Goal: Information Seeking & Learning: Learn about a topic

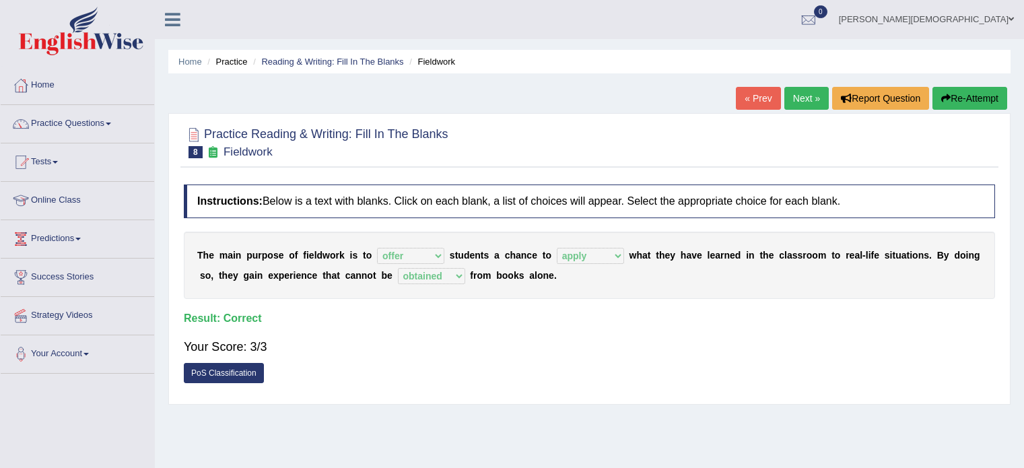
select select "offer"
select select "apply"
select select "obtained"
click at [111, 124] on span at bounding box center [108, 124] width 5 height 3
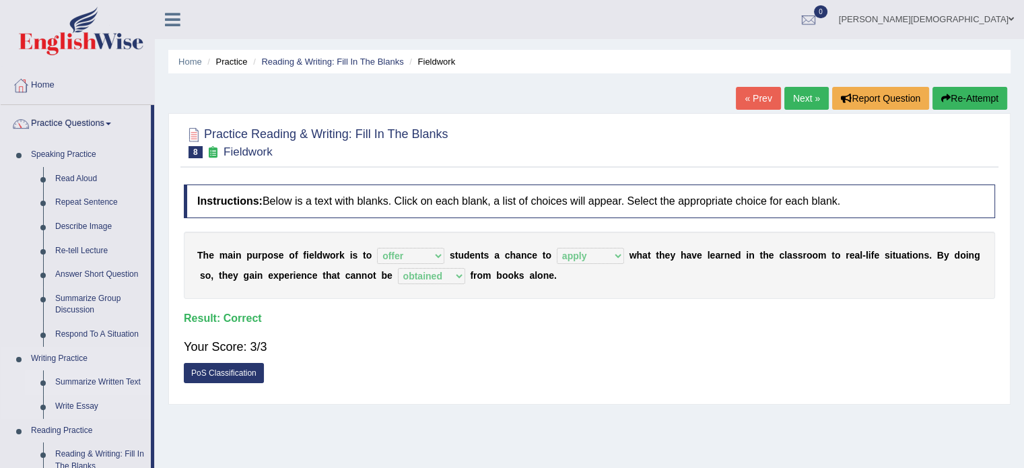
click at [99, 379] on link "Summarize Written Text" at bounding box center [100, 382] width 102 height 24
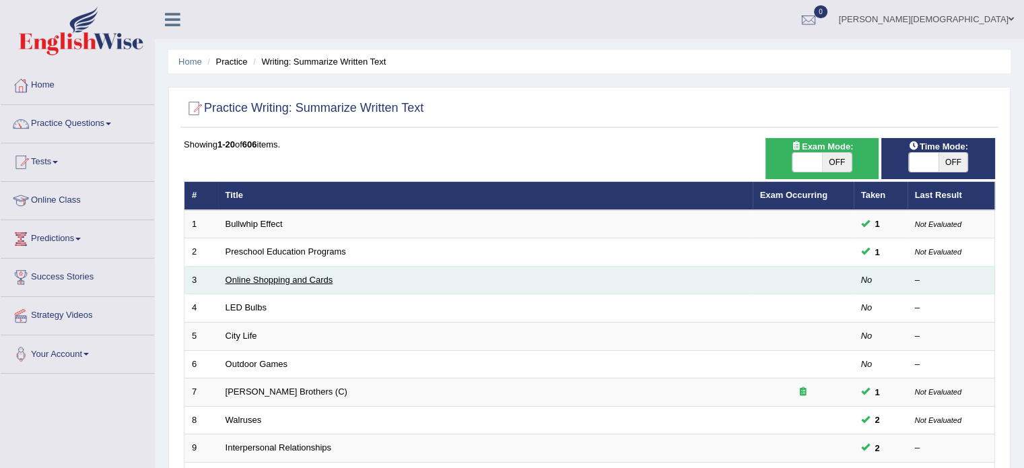
click at [287, 279] on link "Online Shopping and Cards" at bounding box center [280, 280] width 108 height 10
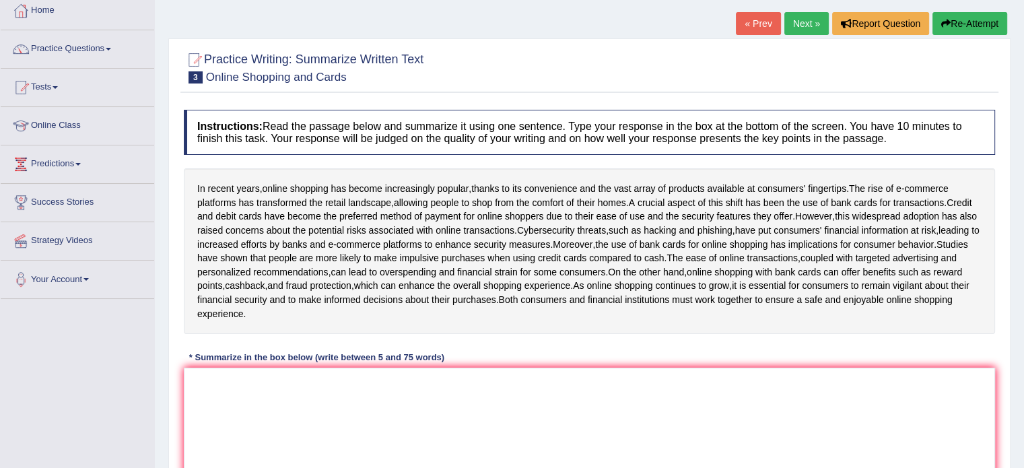
scroll to position [84, 0]
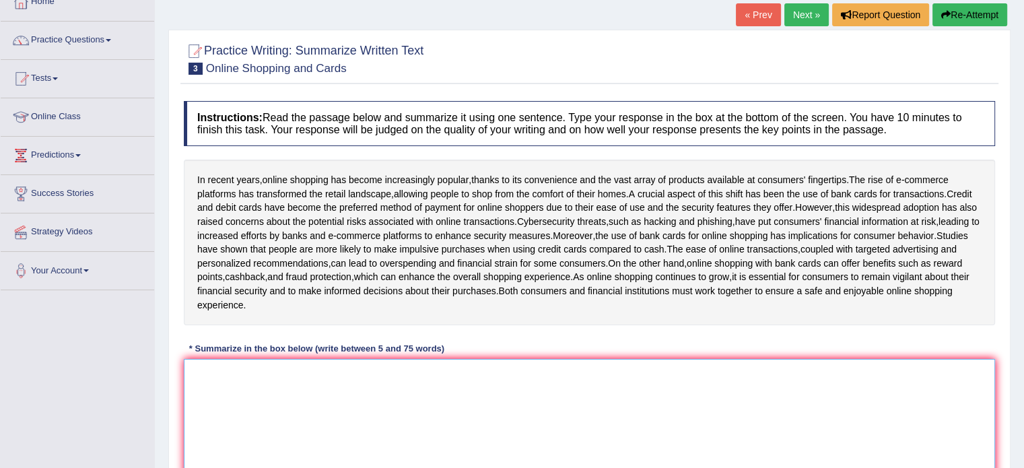
click at [199, 382] on textarea at bounding box center [589, 424] width 811 height 131
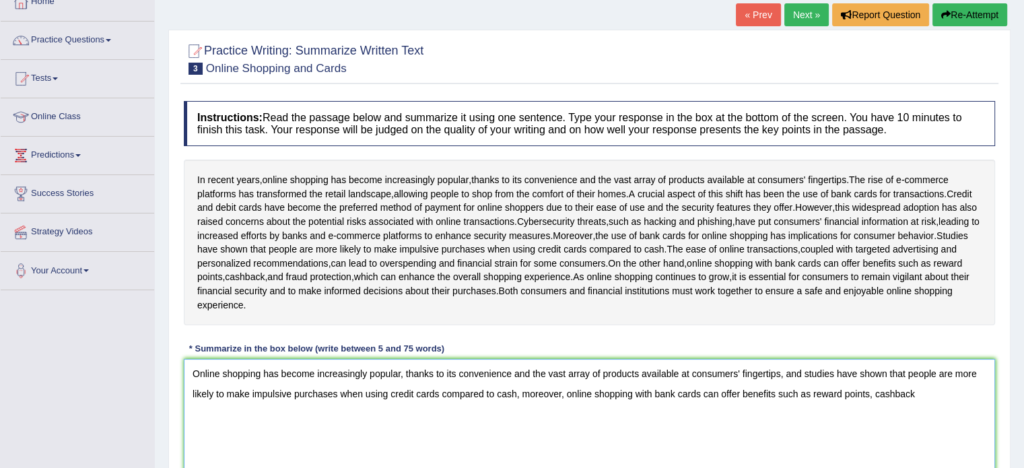
click at [920, 406] on textarea "Online shopping has become increasingly popular, thanks to its convenience and …" at bounding box center [589, 424] width 811 height 131
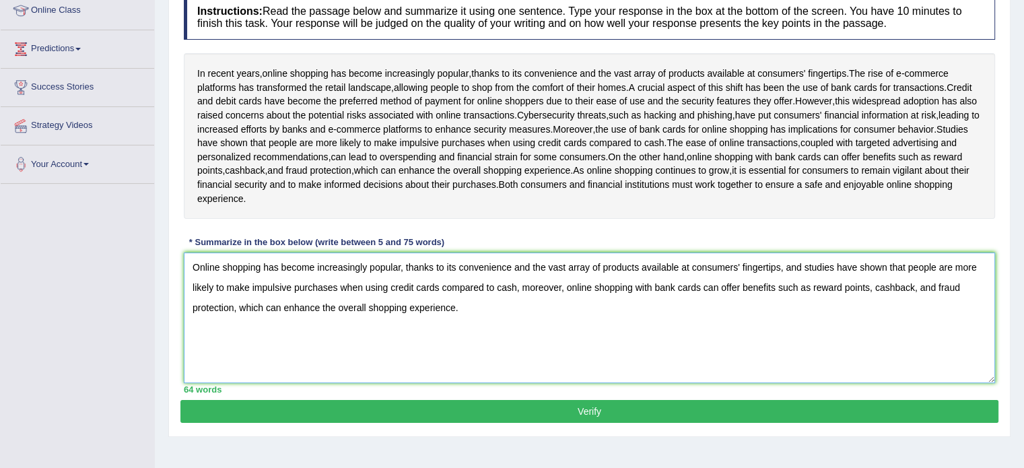
scroll to position [191, 0]
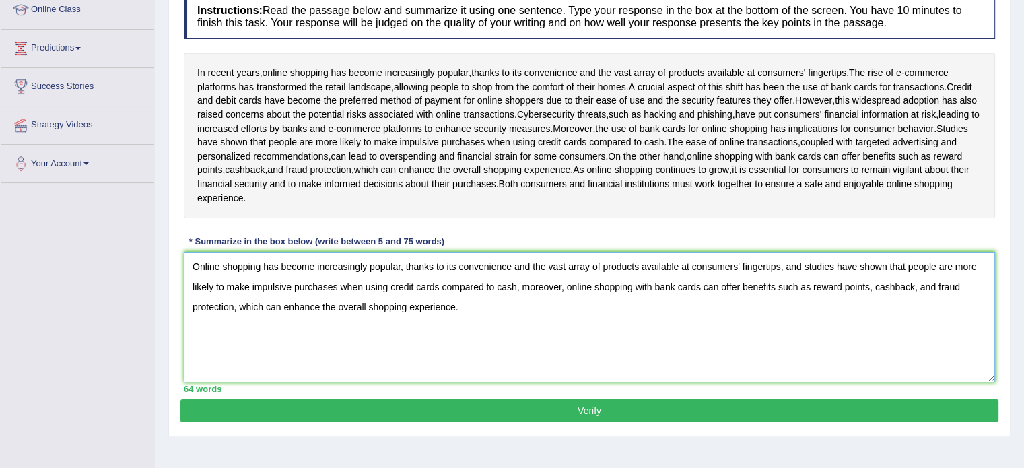
type textarea "Online shopping has become increasingly popular, thanks to its convenience and …"
click at [590, 418] on button "Verify" at bounding box center [589, 410] width 818 height 23
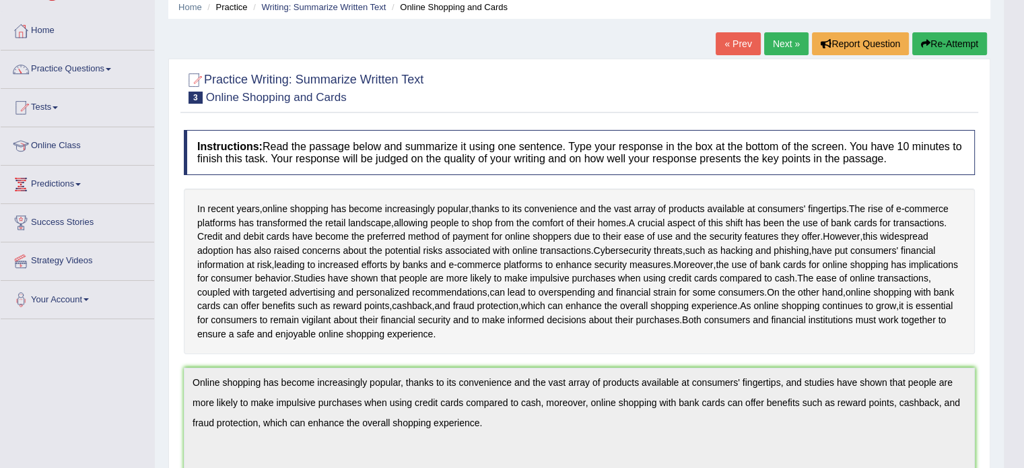
scroll to position [0, 0]
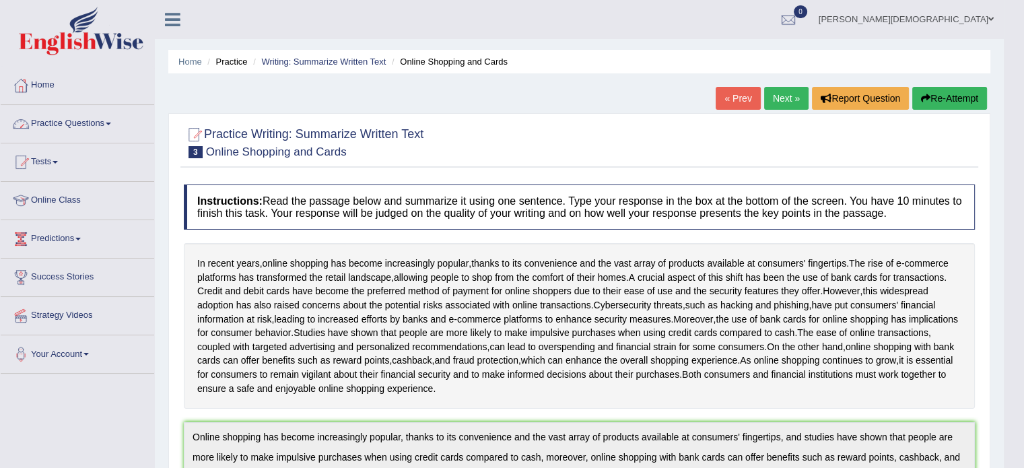
click at [112, 121] on link "Practice Questions" at bounding box center [78, 122] width 154 height 34
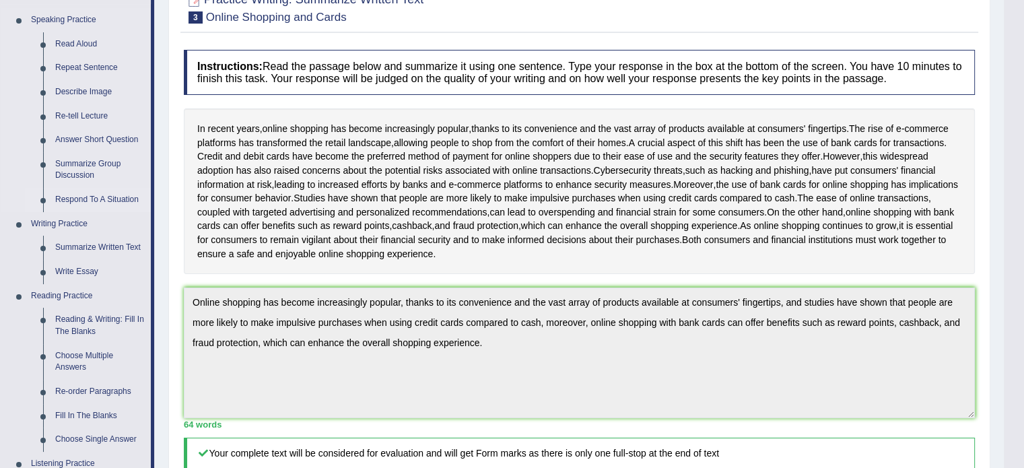
scroll to position [137, 0]
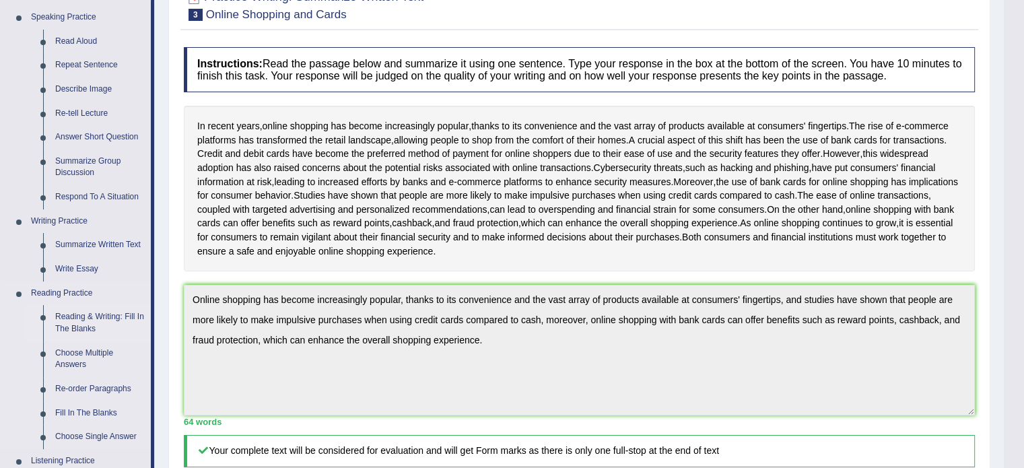
click at [105, 321] on link "Reading & Writing: Fill In The Blanks" at bounding box center [100, 323] width 102 height 36
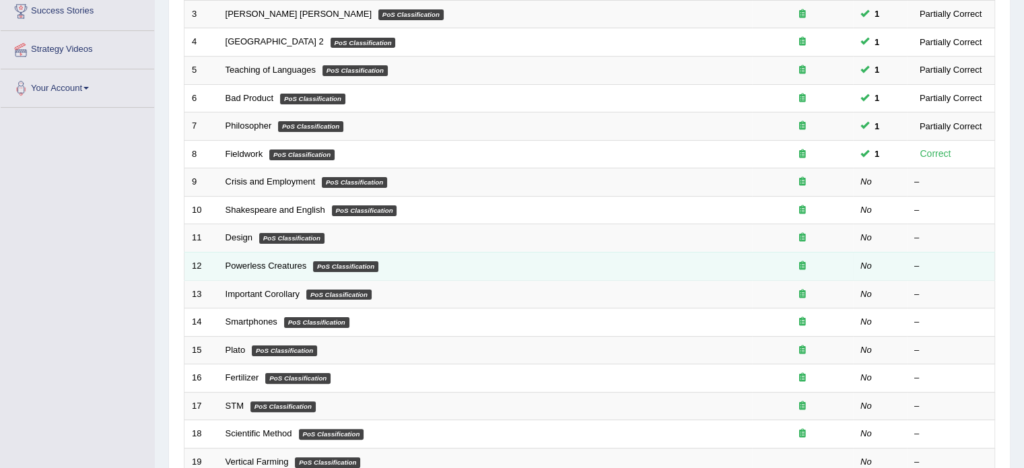
scroll to position [258, 0]
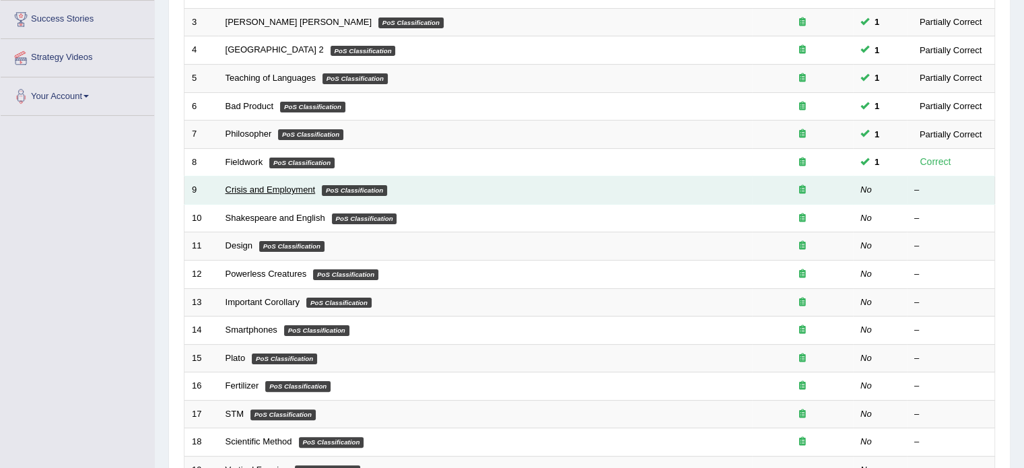
click at [294, 191] on link "Crisis and Employment" at bounding box center [271, 190] width 90 height 10
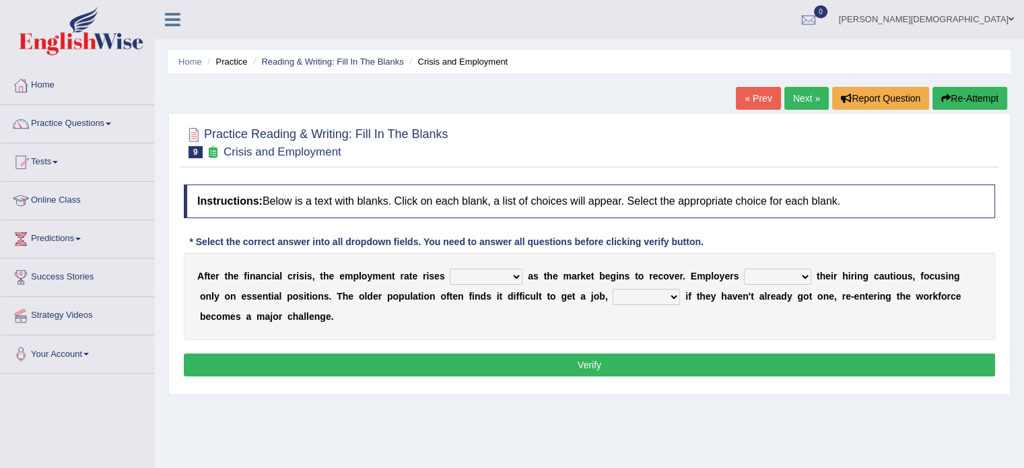
click at [514, 275] on select "normally conversely strenuously sharply" at bounding box center [486, 277] width 73 height 16
select select "conversely"
click at [450, 269] on select "normally conversely strenuously sharply" at bounding box center [486, 277] width 73 height 16
click at [805, 276] on select "keeping kept keep are kept" at bounding box center [777, 277] width 67 height 16
select select "keep"
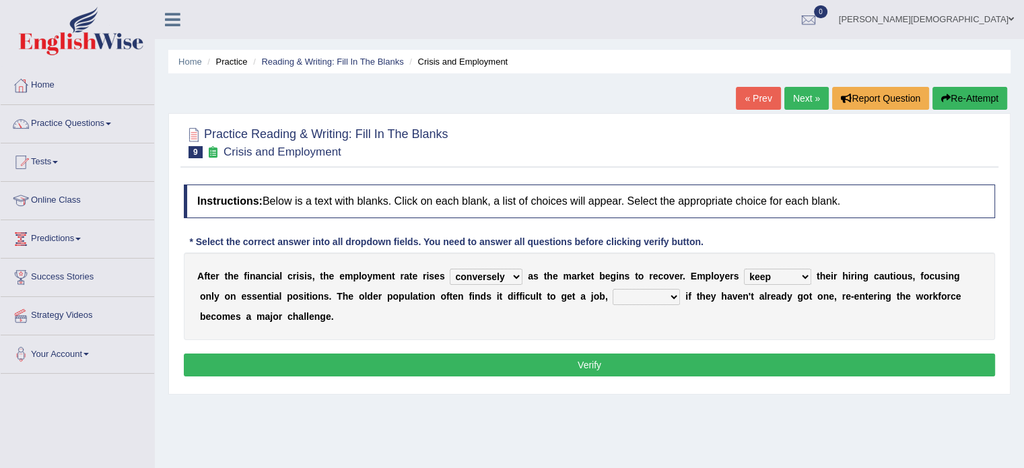
click at [744, 269] on select "keeping kept keep are kept" at bounding box center [777, 277] width 67 height 16
click at [672, 297] on select "although while then because" at bounding box center [646, 297] width 67 height 16
select select "although"
click at [613, 289] on select "although while then because" at bounding box center [646, 297] width 67 height 16
click at [600, 368] on button "Verify" at bounding box center [589, 365] width 811 height 23
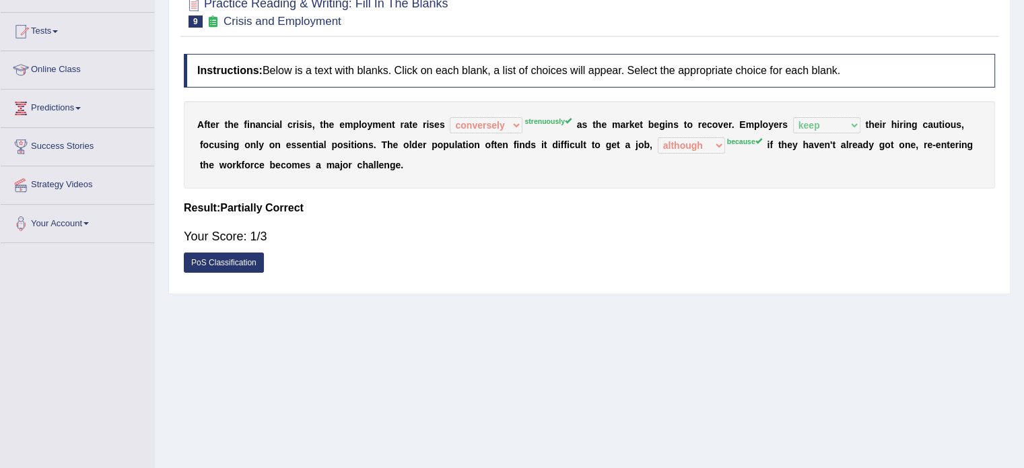
scroll to position [129, 0]
click at [237, 263] on link "PoS Classification" at bounding box center [224, 264] width 80 height 20
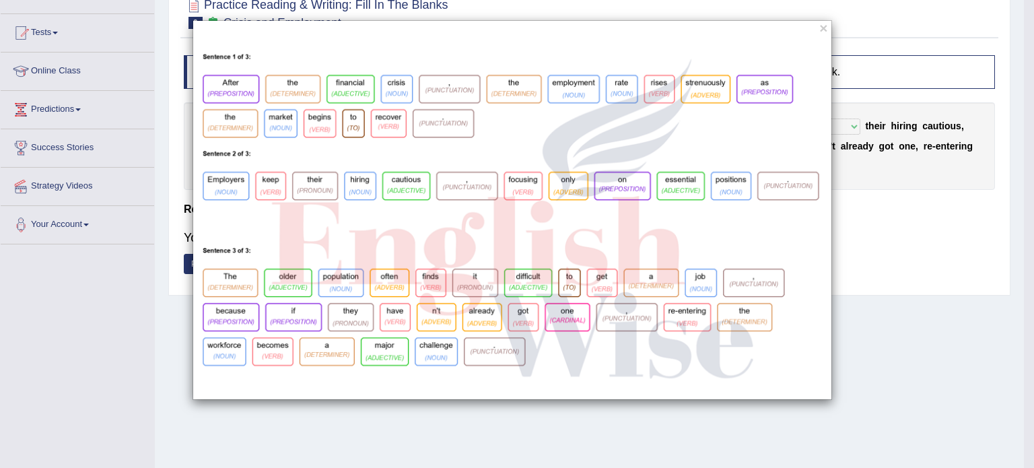
click at [932, 290] on div "×" at bounding box center [512, 210] width 1024 height 380
click at [822, 28] on button "×" at bounding box center [824, 28] width 8 height 14
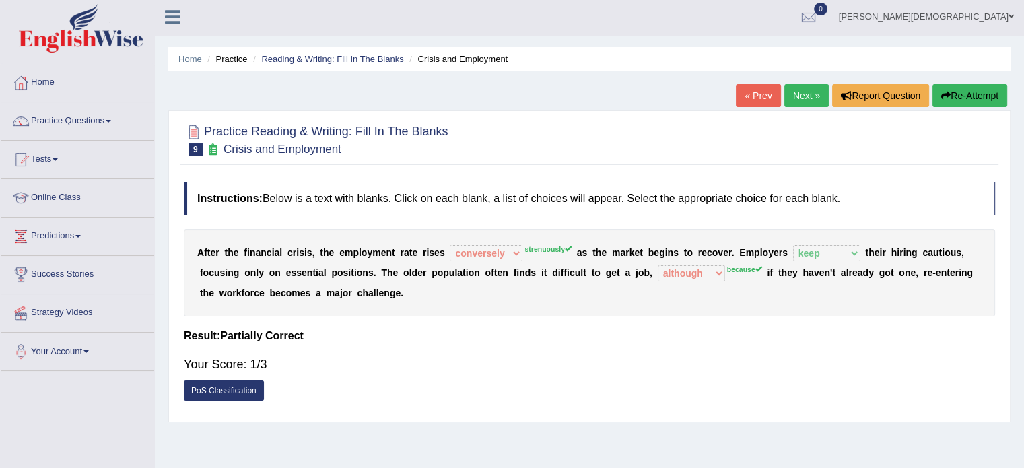
scroll to position [0, 0]
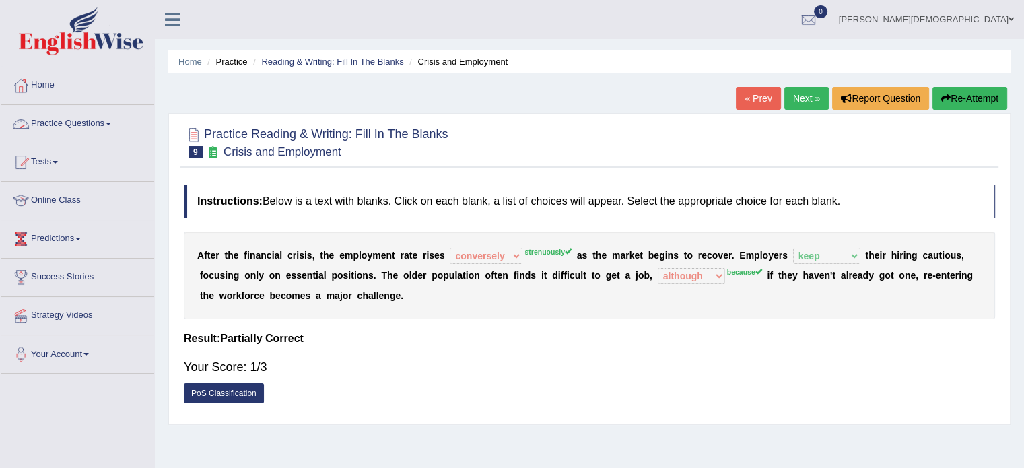
click at [110, 121] on link "Practice Questions" at bounding box center [78, 122] width 154 height 34
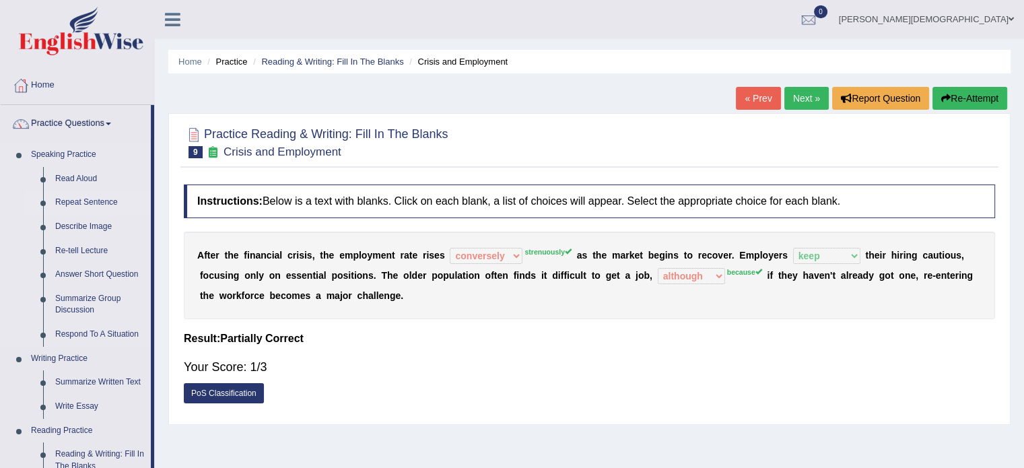
click at [107, 201] on link "Repeat Sentence" at bounding box center [100, 203] width 102 height 24
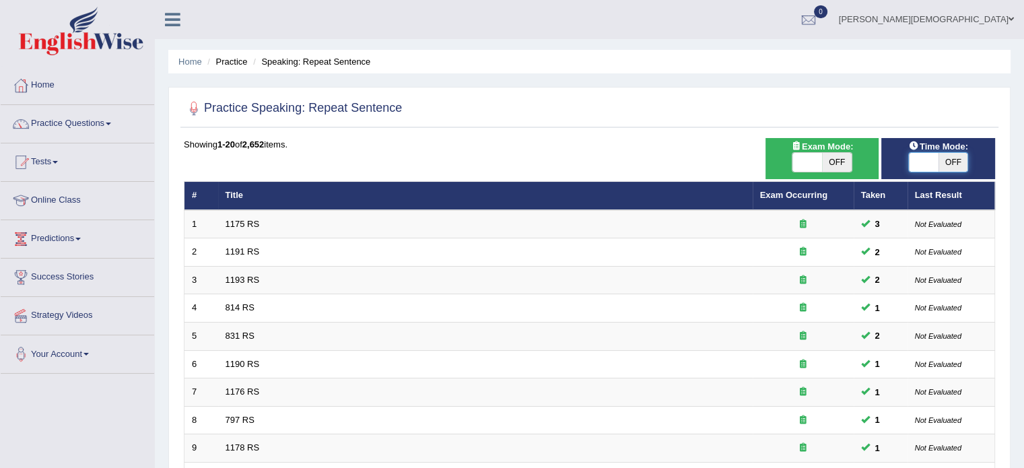
click at [915, 158] on span at bounding box center [924, 162] width 30 height 19
checkbox input "true"
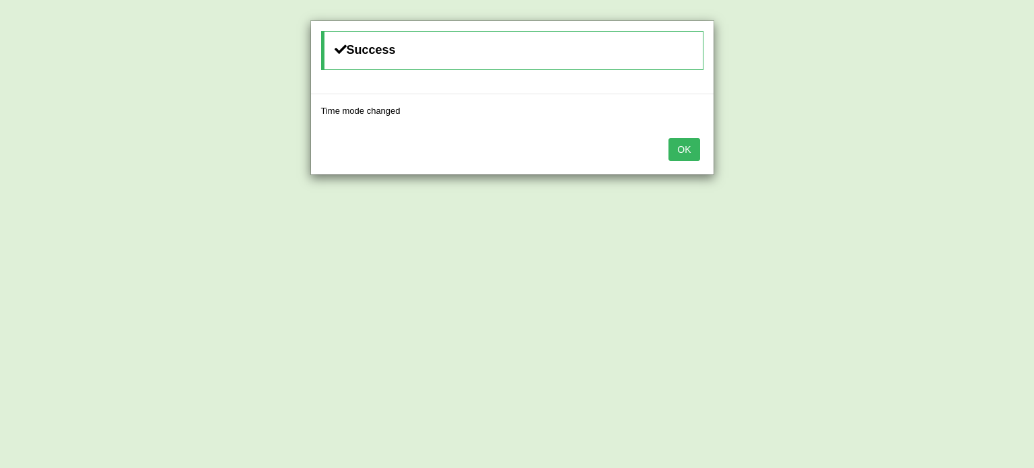
click at [679, 147] on button "OK" at bounding box center [684, 149] width 31 height 23
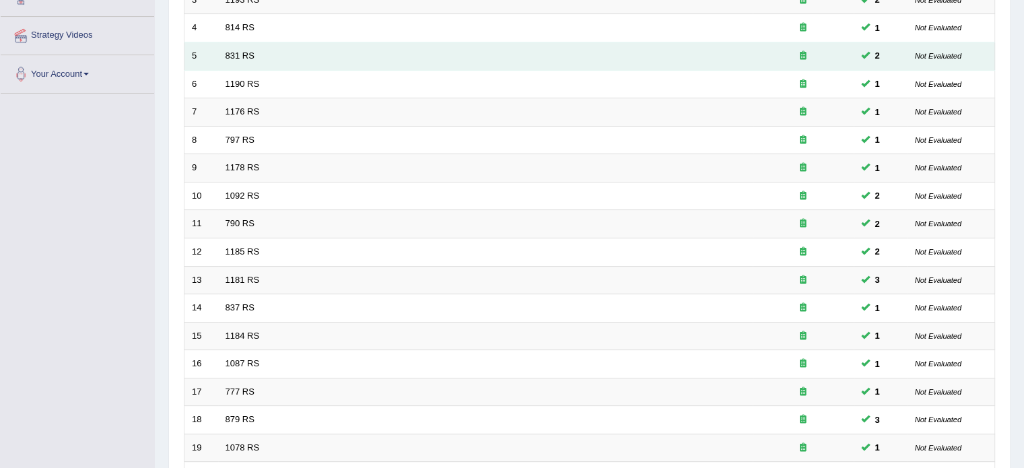
scroll to position [420, 0]
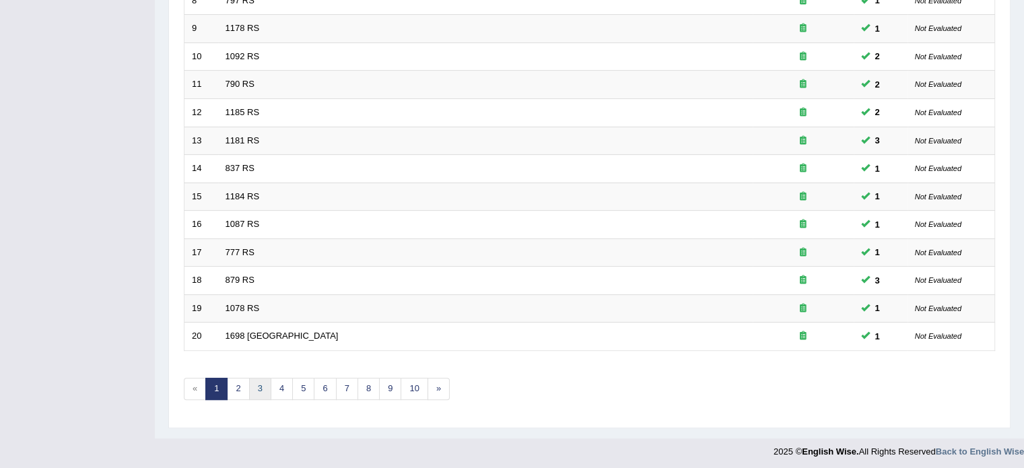
click at [258, 387] on link "3" at bounding box center [260, 389] width 22 height 22
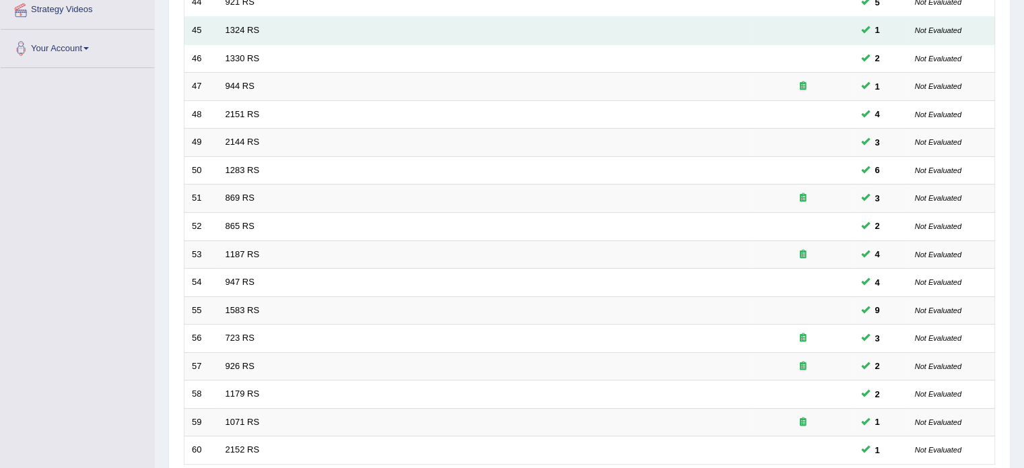
scroll to position [420, 0]
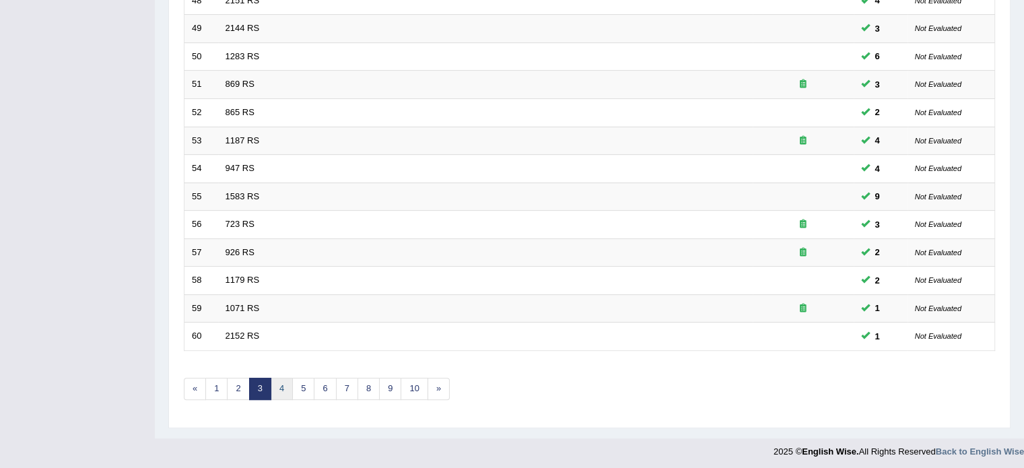
click at [279, 387] on link "4" at bounding box center [282, 389] width 22 height 22
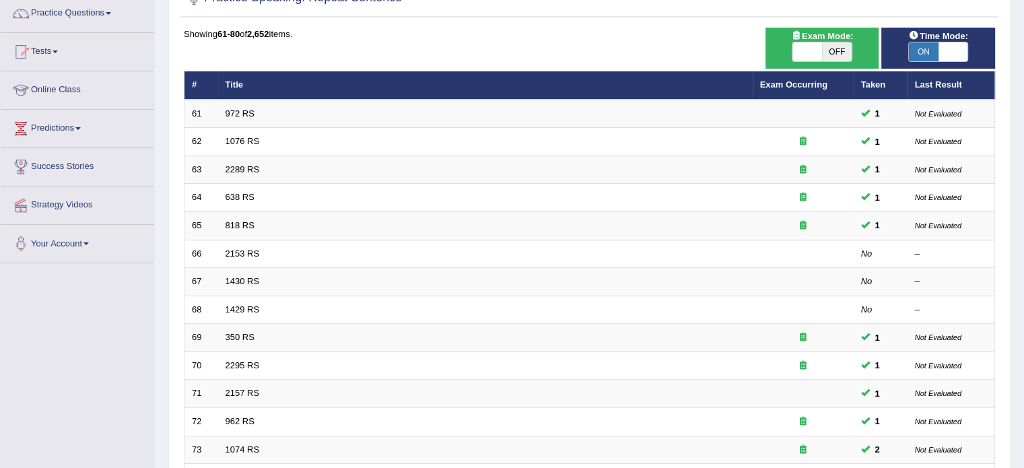
scroll to position [114, 0]
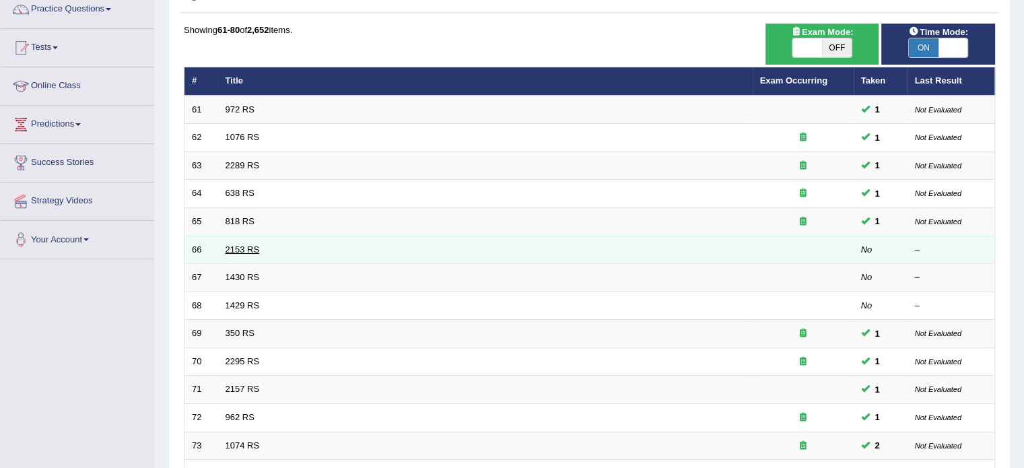
click at [246, 248] on link "2153 RS" at bounding box center [243, 249] width 34 height 10
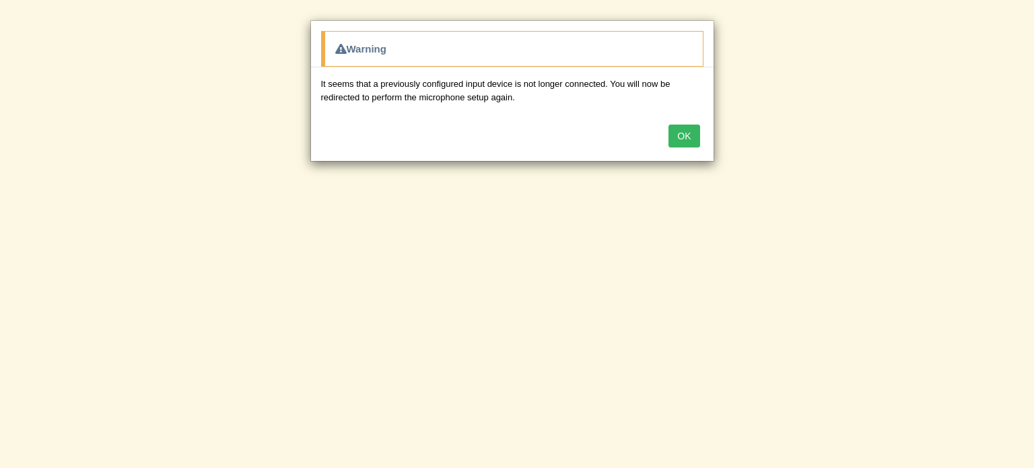
click at [692, 142] on button "OK" at bounding box center [684, 136] width 31 height 23
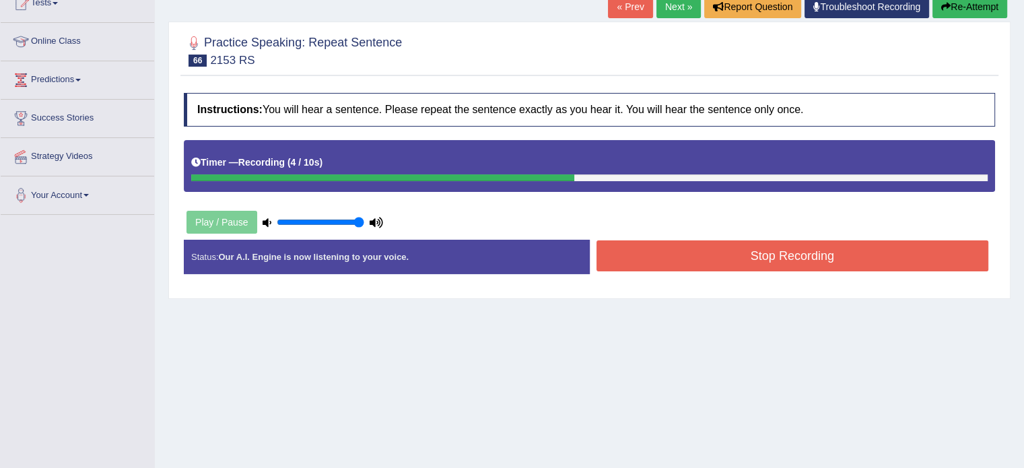
click at [803, 261] on button "Stop Recording" at bounding box center [793, 255] width 393 height 31
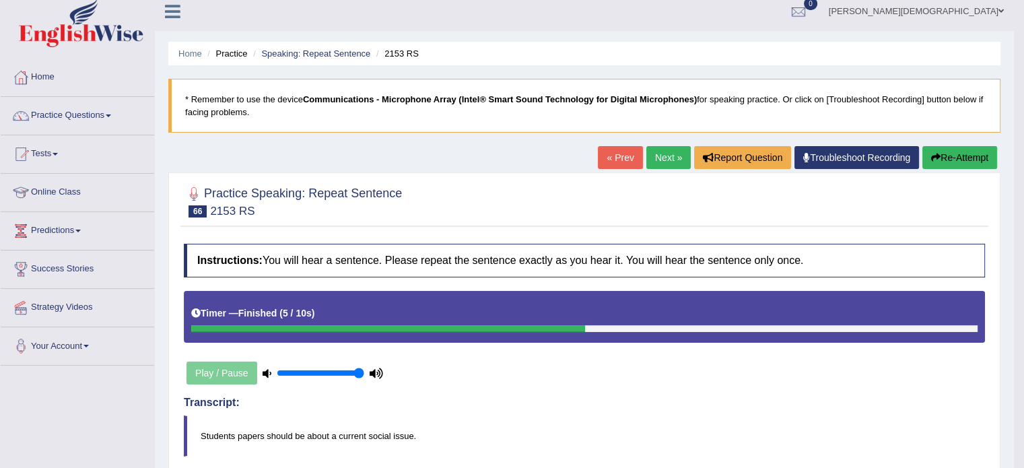
scroll to position [3, 0]
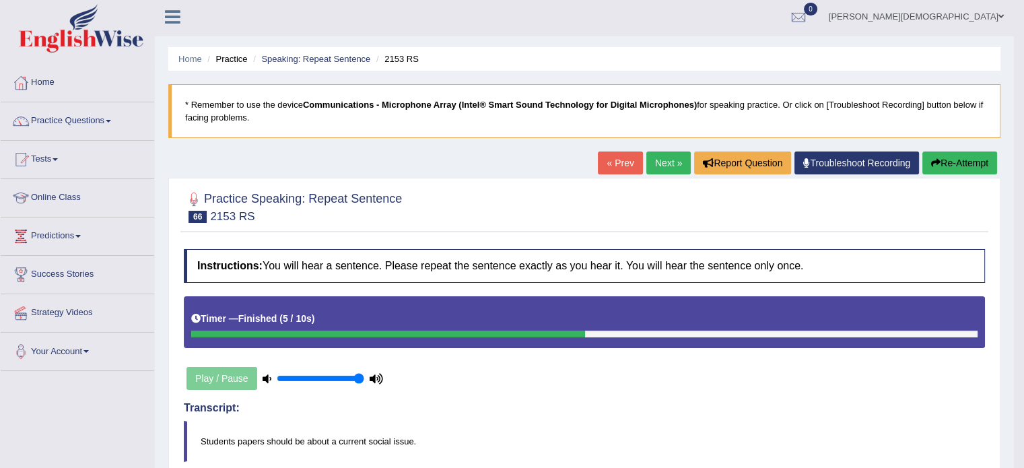
click at [663, 160] on link "Next »" at bounding box center [668, 163] width 44 height 23
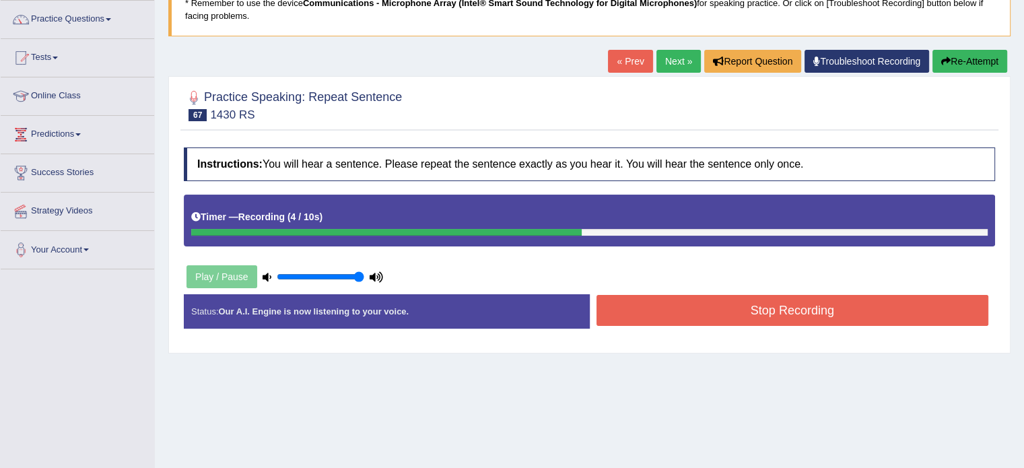
click at [794, 315] on button "Stop Recording" at bounding box center [793, 310] width 393 height 31
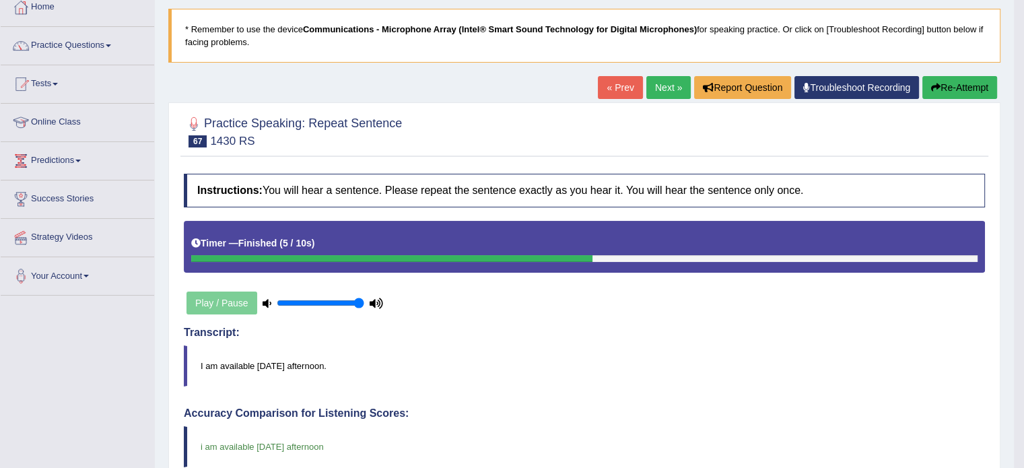
scroll to position [69, 0]
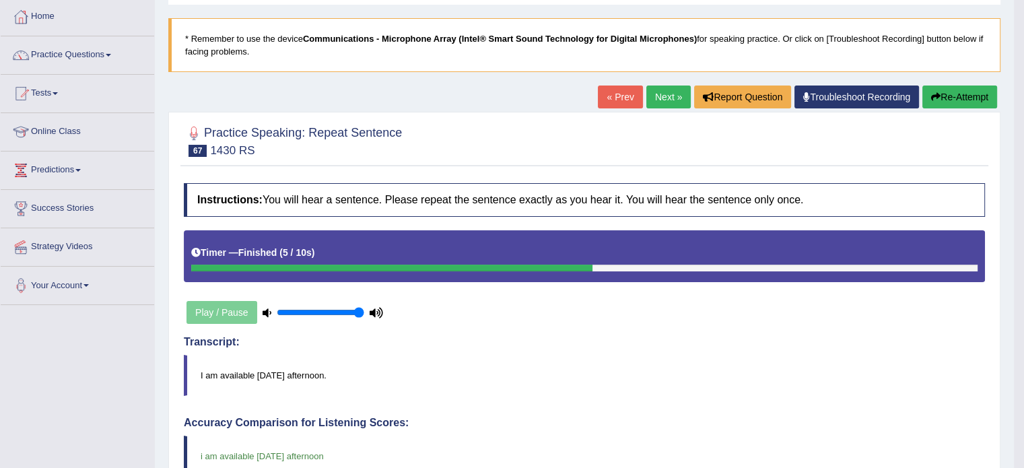
click at [665, 96] on link "Next »" at bounding box center [668, 97] width 44 height 23
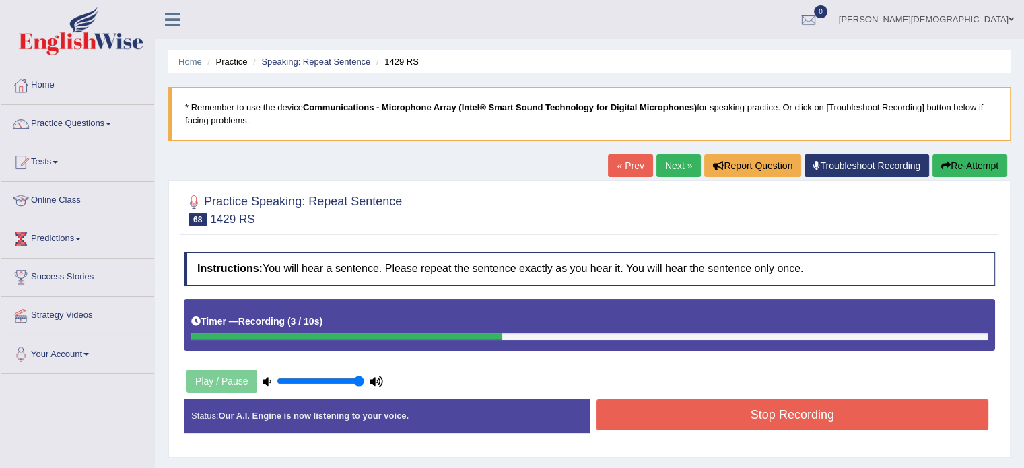
click at [808, 421] on button "Stop Recording" at bounding box center [793, 414] width 393 height 31
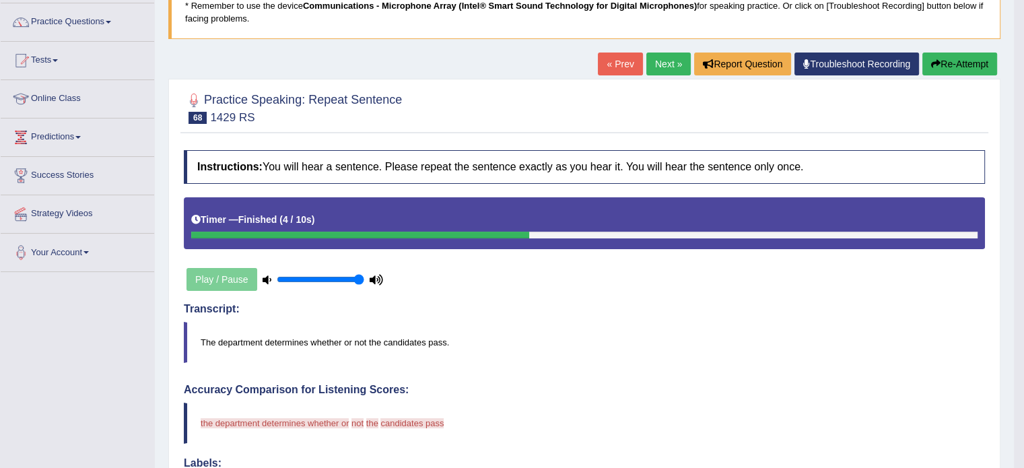
scroll to position [100, 0]
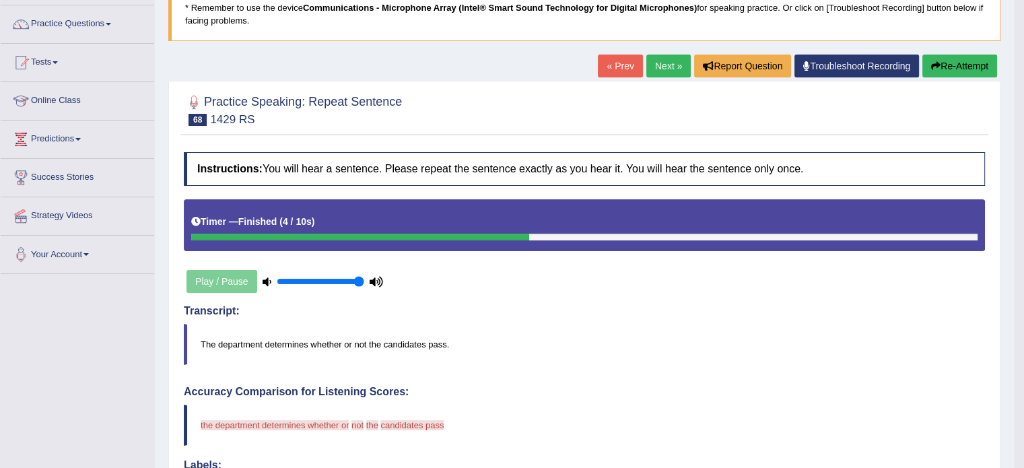
click at [957, 63] on button "Re-Attempt" at bounding box center [960, 66] width 75 height 23
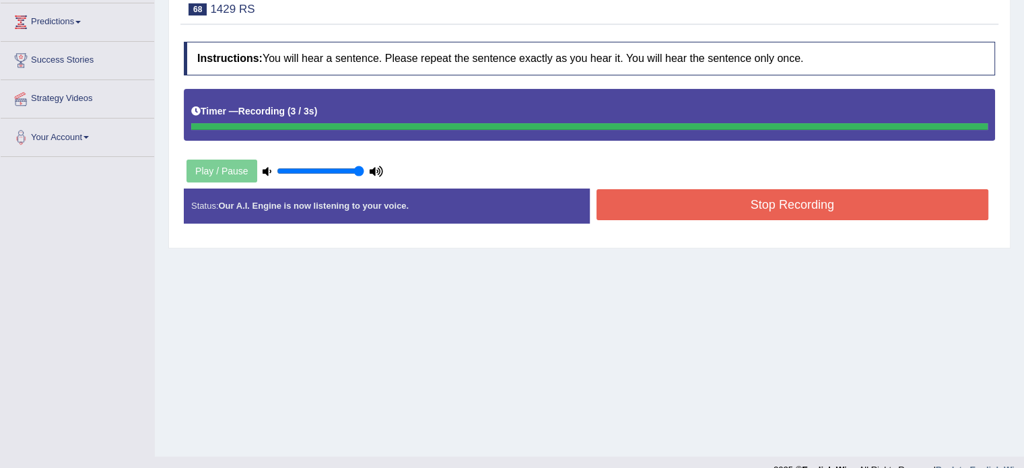
scroll to position [218, 0]
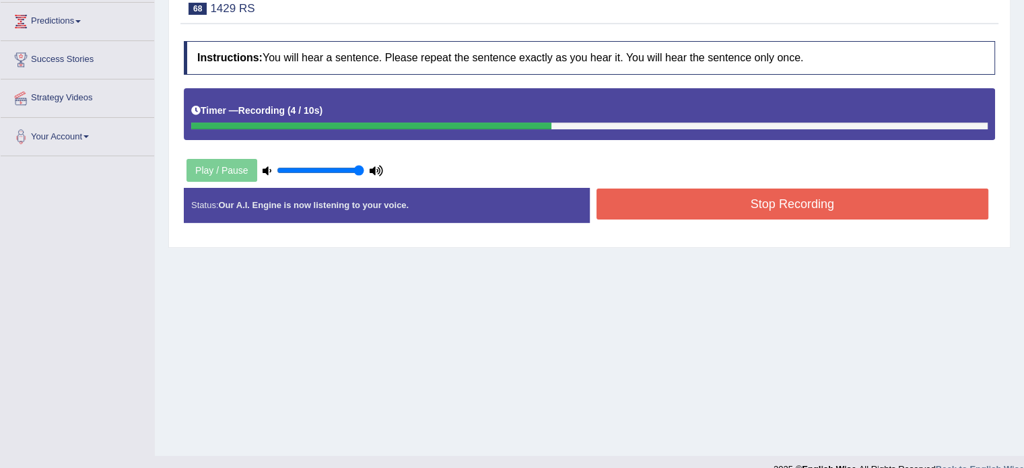
click at [837, 204] on button "Stop Recording" at bounding box center [793, 204] width 393 height 31
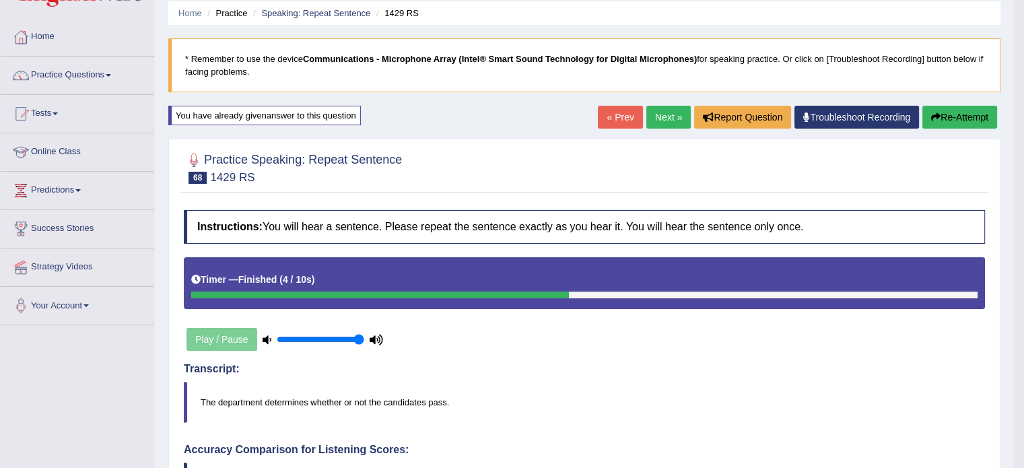
scroll to position [0, 0]
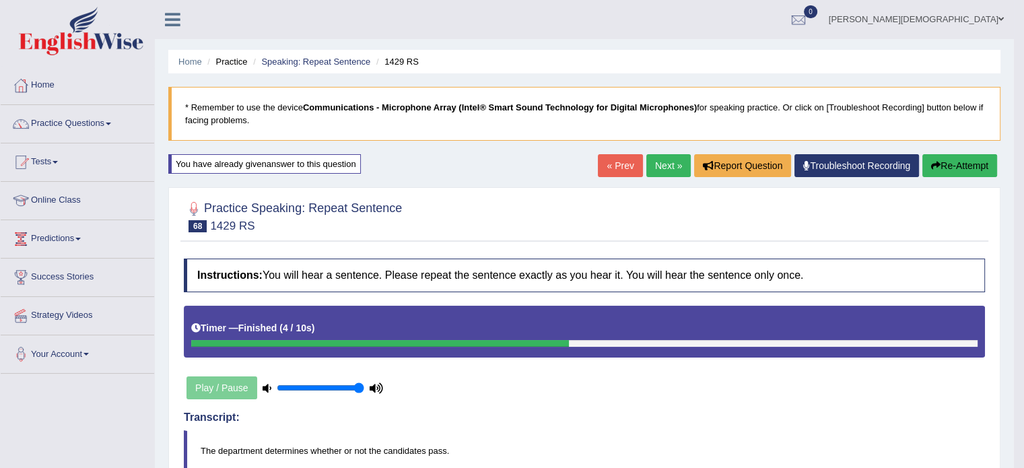
click at [962, 165] on button "Re-Attempt" at bounding box center [960, 165] width 75 height 23
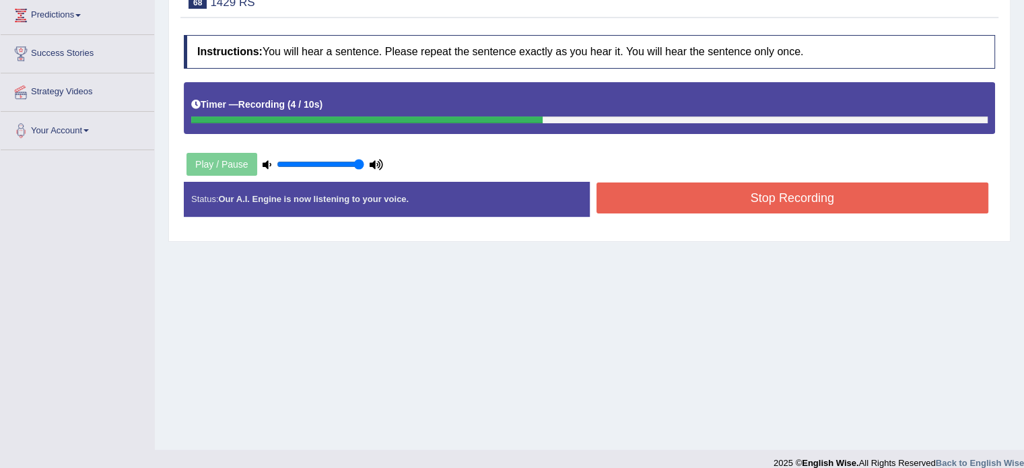
scroll to position [239, 0]
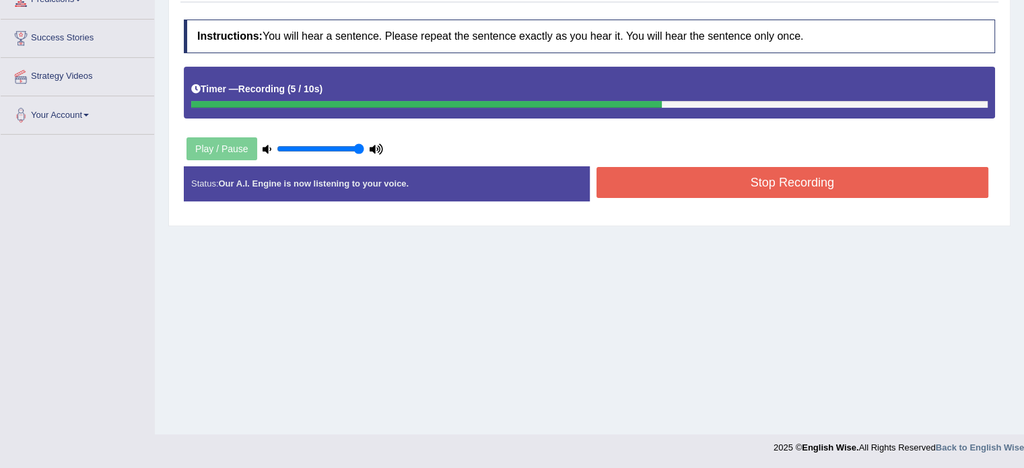
click at [823, 193] on button "Stop Recording" at bounding box center [793, 182] width 393 height 31
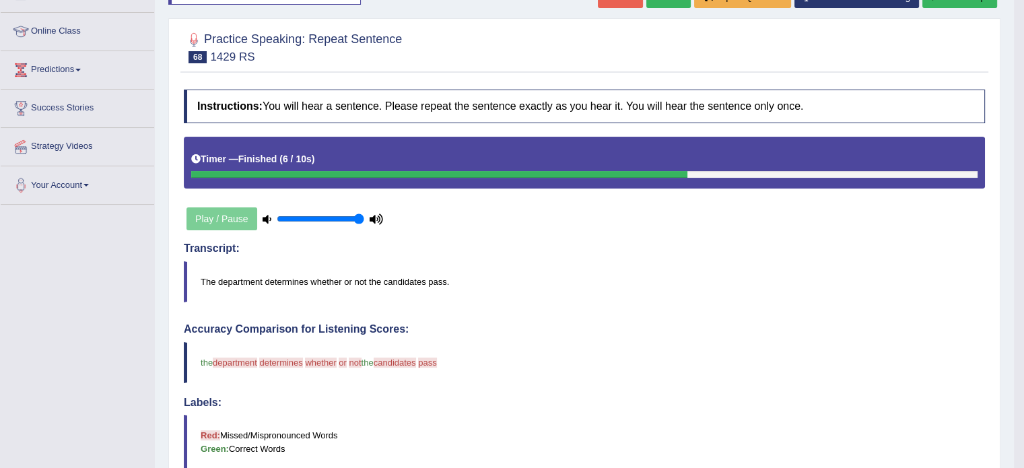
scroll to position [20, 0]
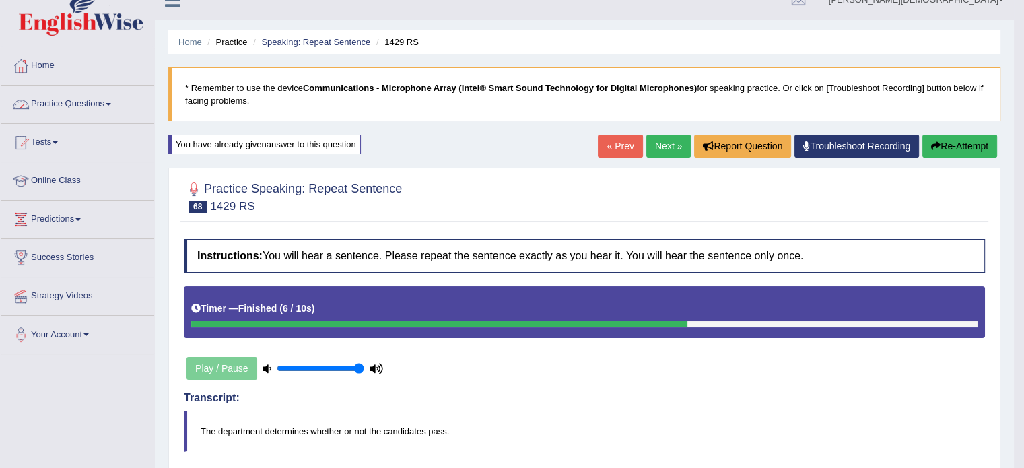
click at [111, 104] on span at bounding box center [108, 104] width 5 height 3
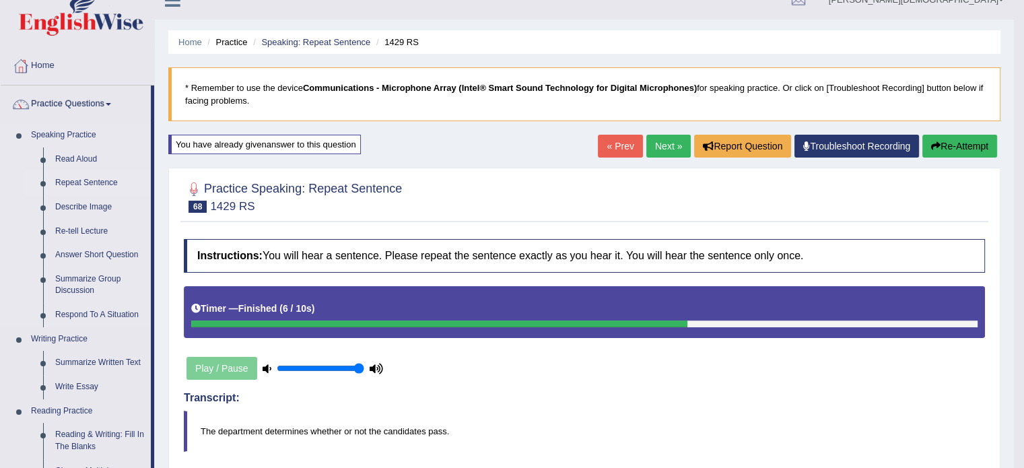
click at [102, 182] on link "Repeat Sentence" at bounding box center [100, 183] width 102 height 24
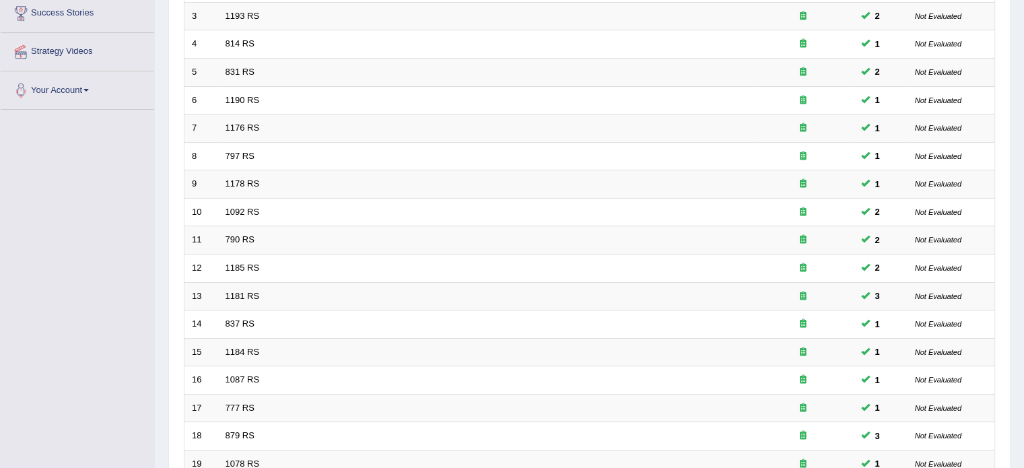
scroll to position [420, 0]
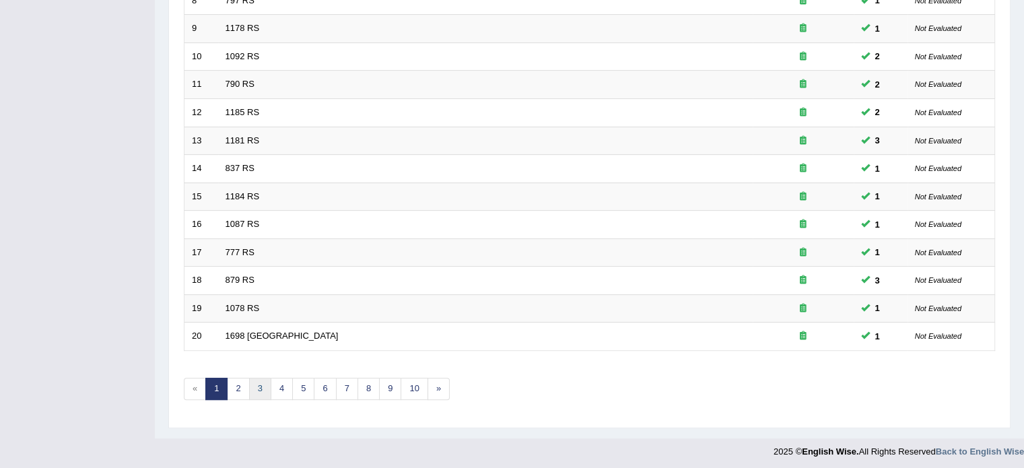
click at [261, 387] on link "3" at bounding box center [260, 389] width 22 height 22
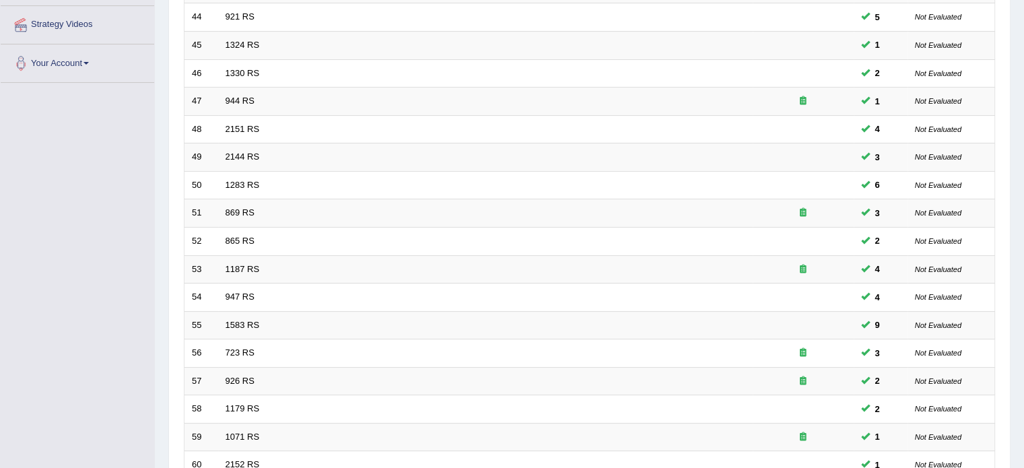
scroll to position [420, 0]
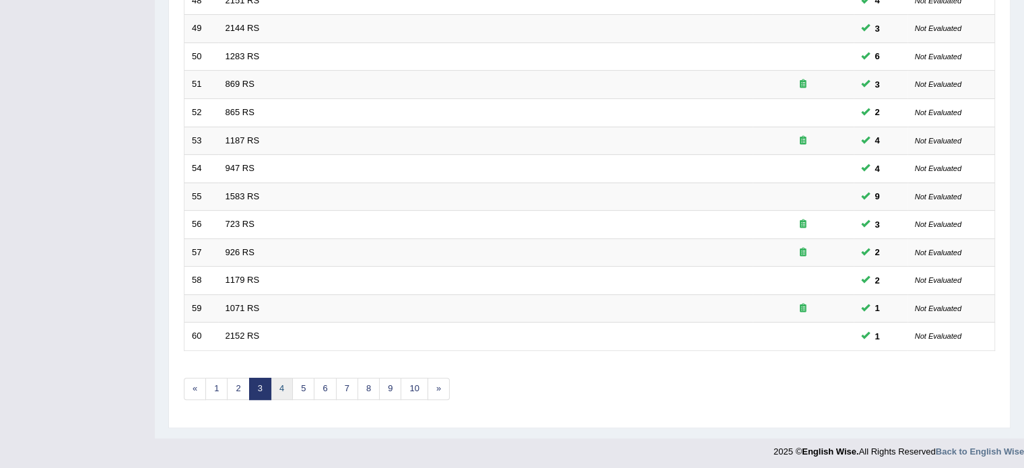
click at [283, 389] on link "4" at bounding box center [282, 389] width 22 height 22
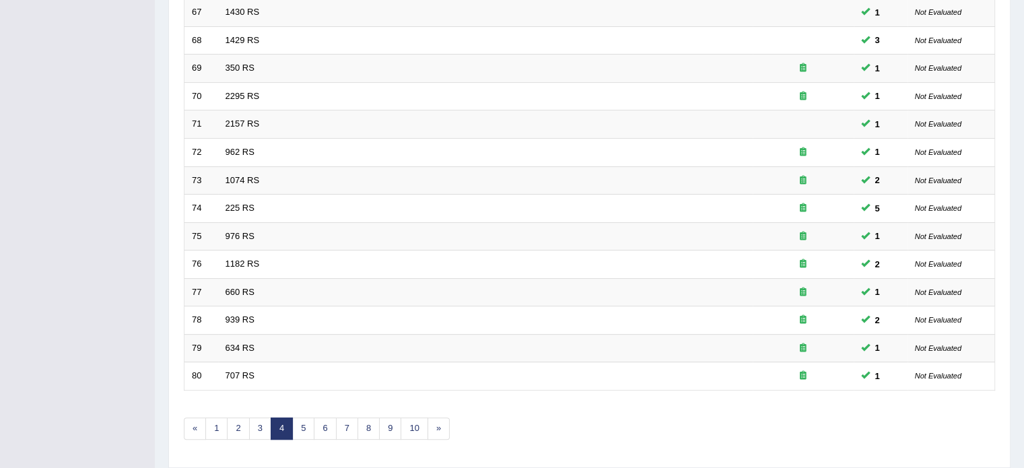
scroll to position [420, 0]
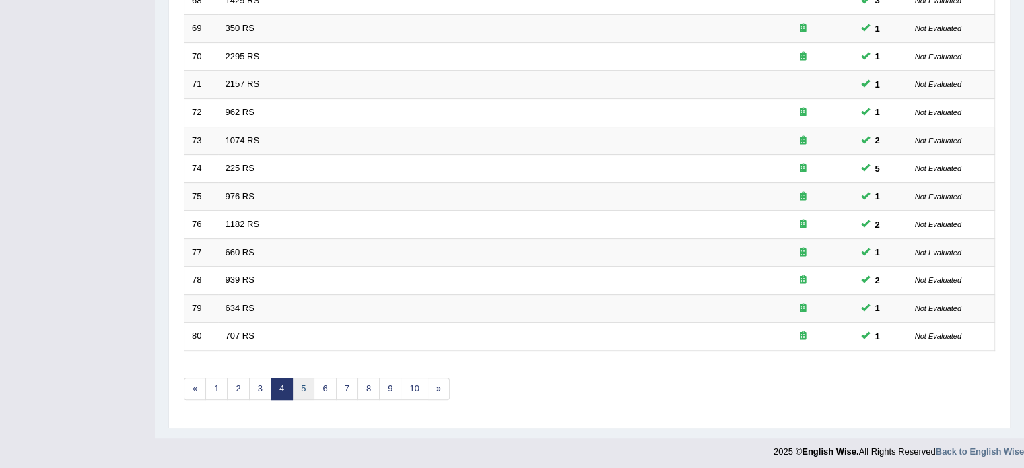
click at [304, 389] on link "5" at bounding box center [303, 389] width 22 height 22
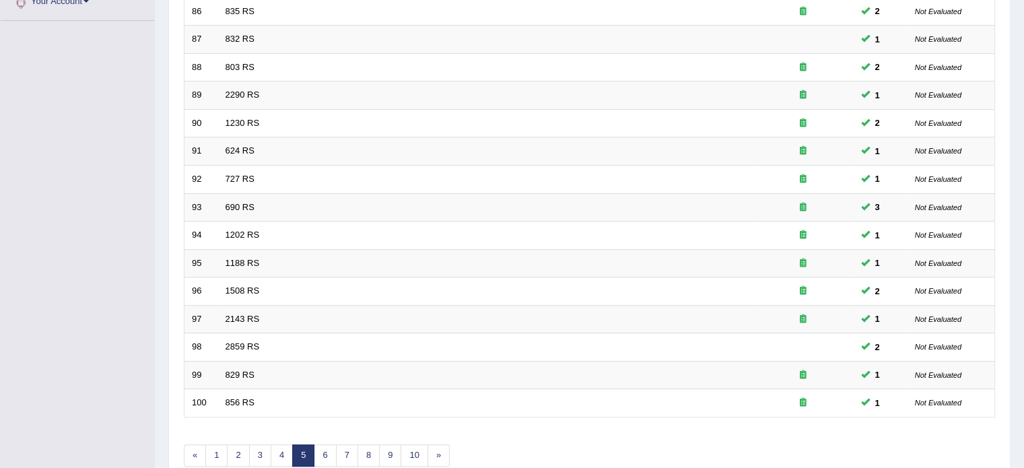
scroll to position [420, 0]
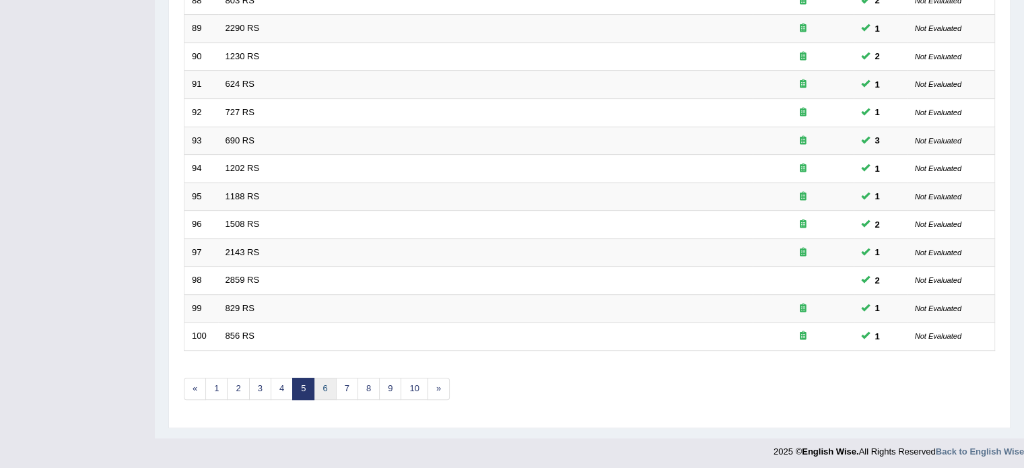
click at [323, 387] on link "6" at bounding box center [325, 389] width 22 height 22
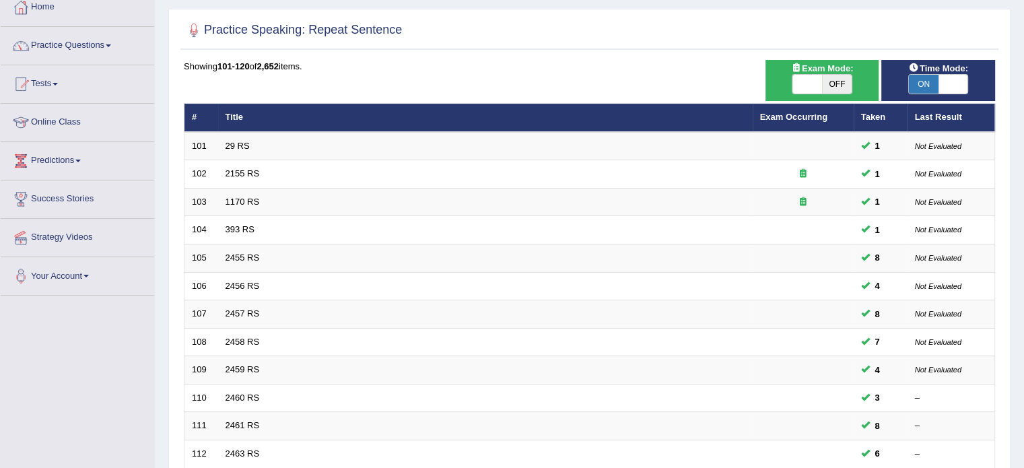
scroll to position [82, 0]
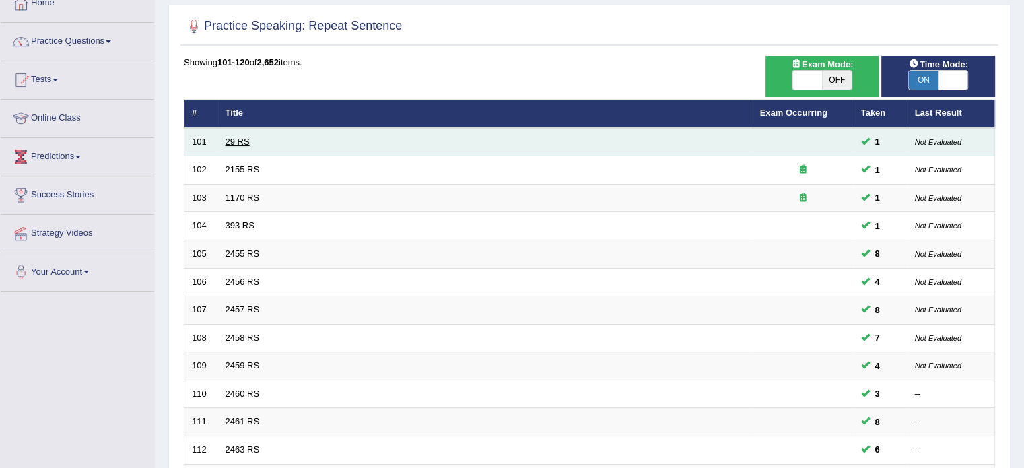
click at [245, 139] on link "29 RS" at bounding box center [238, 142] width 24 height 10
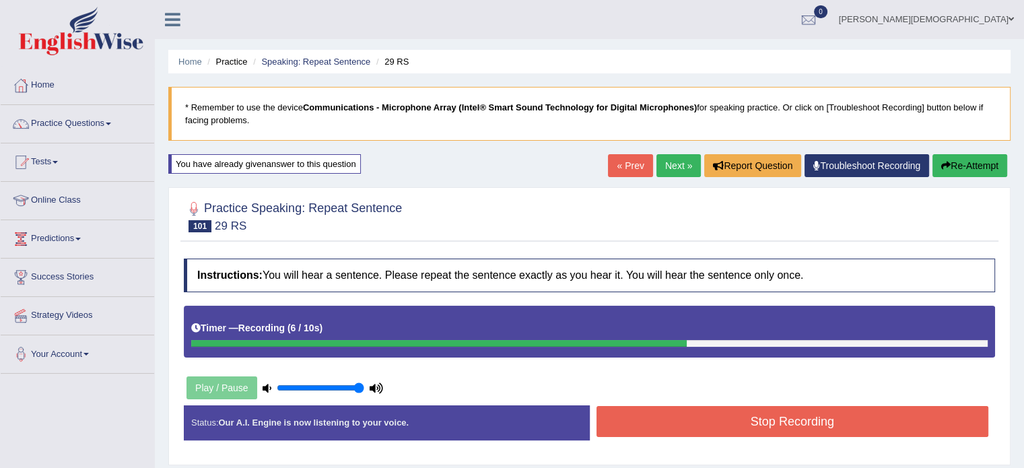
click at [760, 426] on button "Stop Recording" at bounding box center [793, 421] width 393 height 31
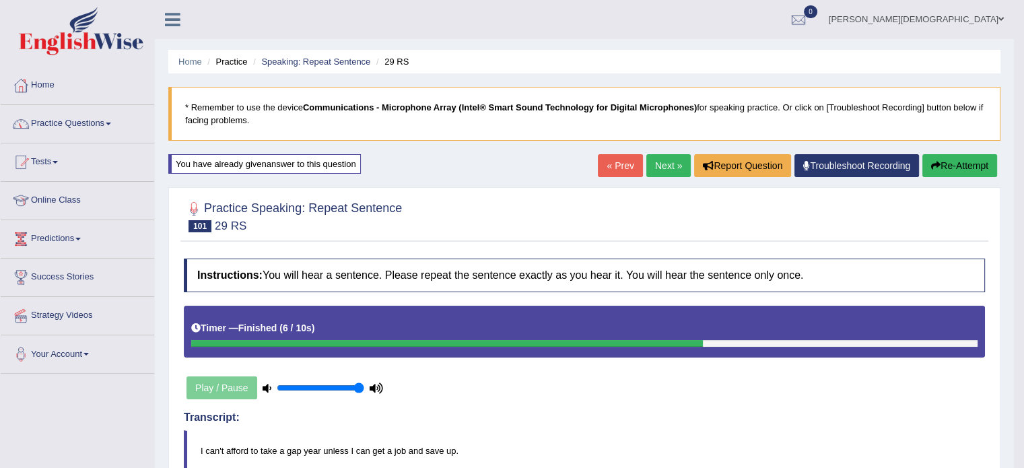
click at [111, 124] on span at bounding box center [108, 124] width 5 height 3
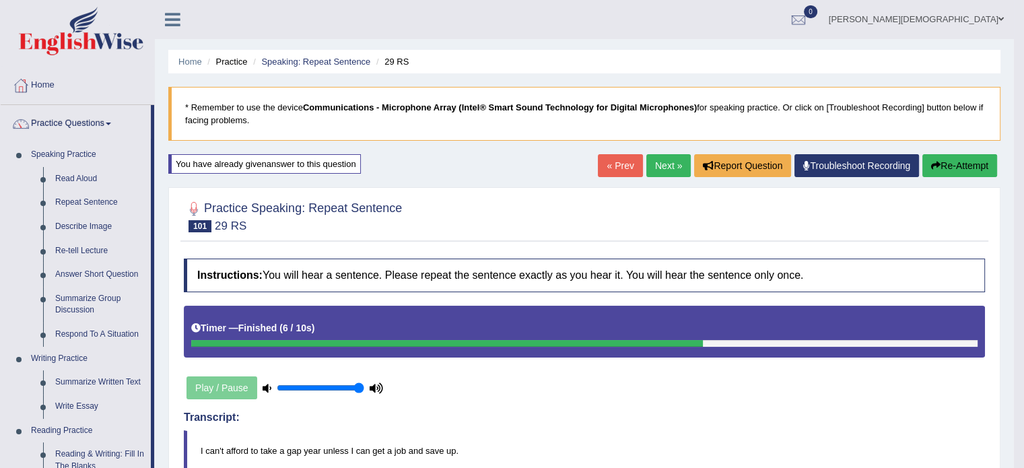
click at [663, 169] on link "Next »" at bounding box center [668, 165] width 44 height 23
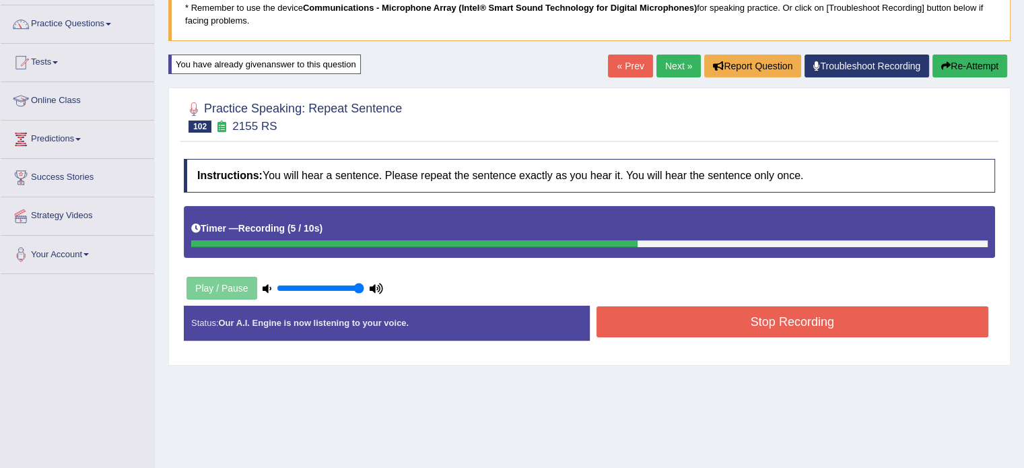
click at [792, 325] on button "Stop Recording" at bounding box center [793, 321] width 393 height 31
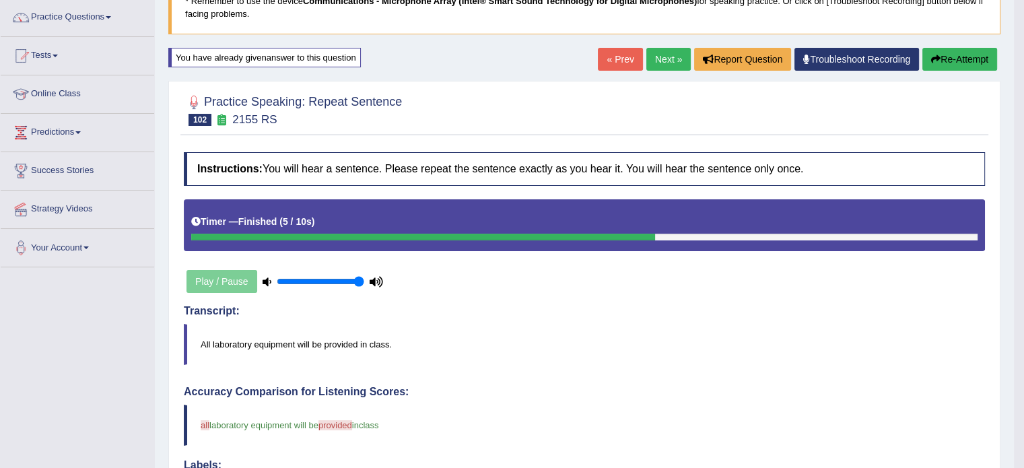
scroll to position [105, 0]
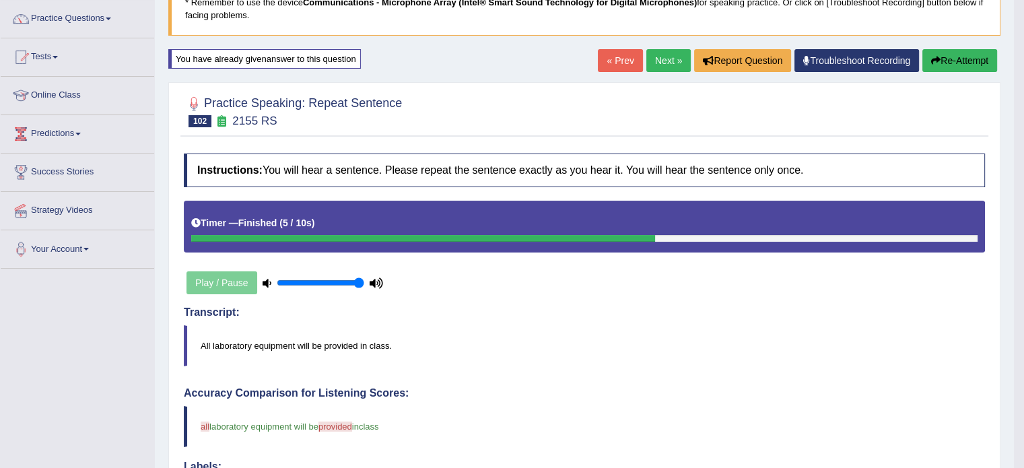
click at [662, 59] on link "Next »" at bounding box center [668, 60] width 44 height 23
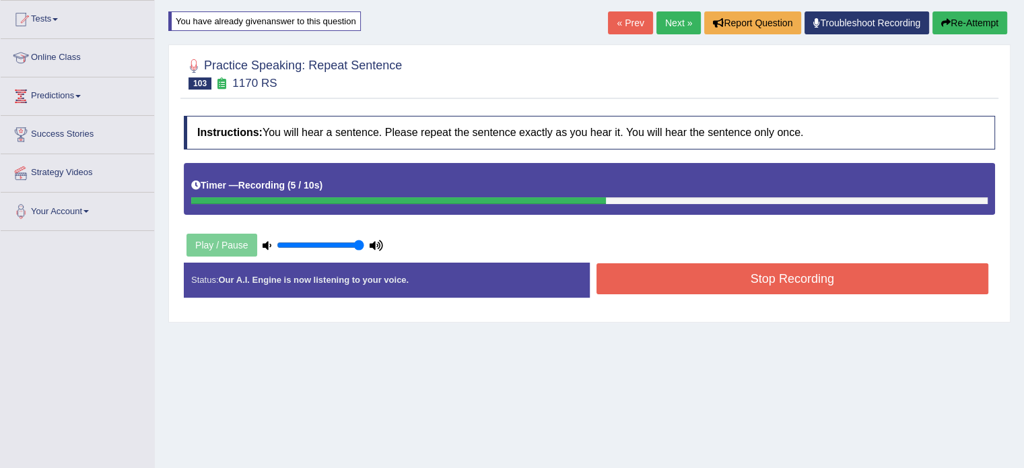
click at [820, 283] on button "Stop Recording" at bounding box center [793, 278] width 393 height 31
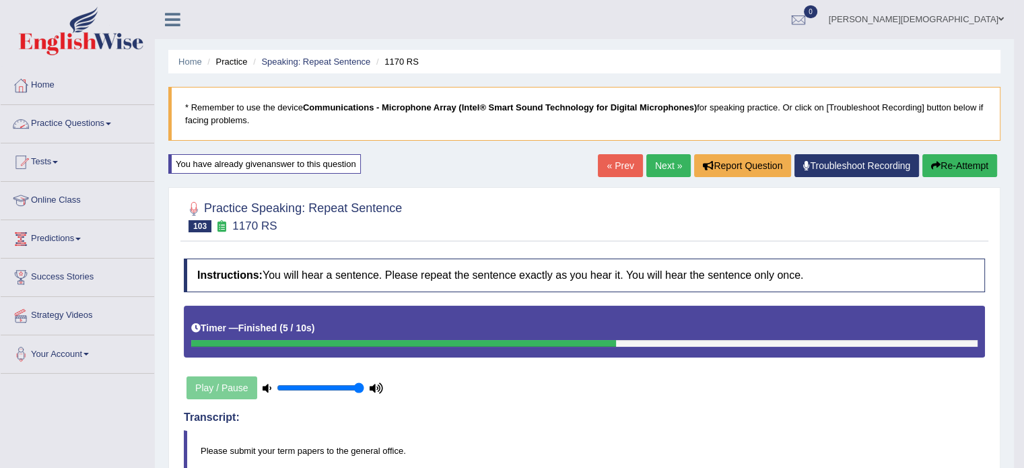
click at [111, 123] on span at bounding box center [108, 124] width 5 height 3
